Goal: Find contact information: Find contact information

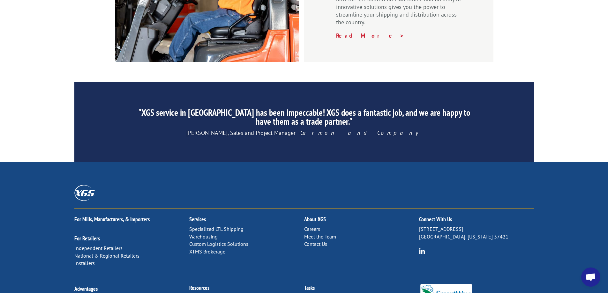
scroll to position [970, 0]
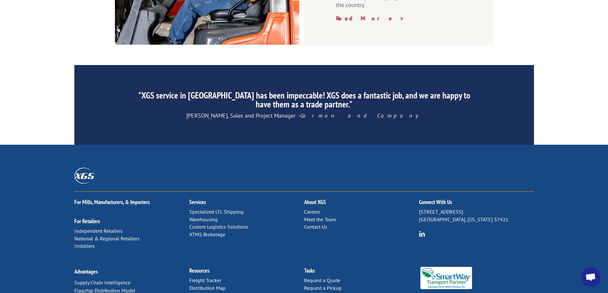
click at [319, 224] on link "Contact Us" at bounding box center [315, 227] width 23 height 6
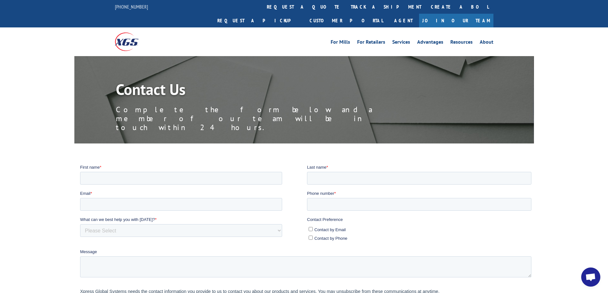
click at [483, 34] on div "For Mills For Retailers Services Advantages Resources About For Mills For Retai…" at bounding box center [304, 41] width 379 height 28
click at [485, 40] on link "About" at bounding box center [487, 43] width 14 height 7
